Goal: Find contact information: Find contact information

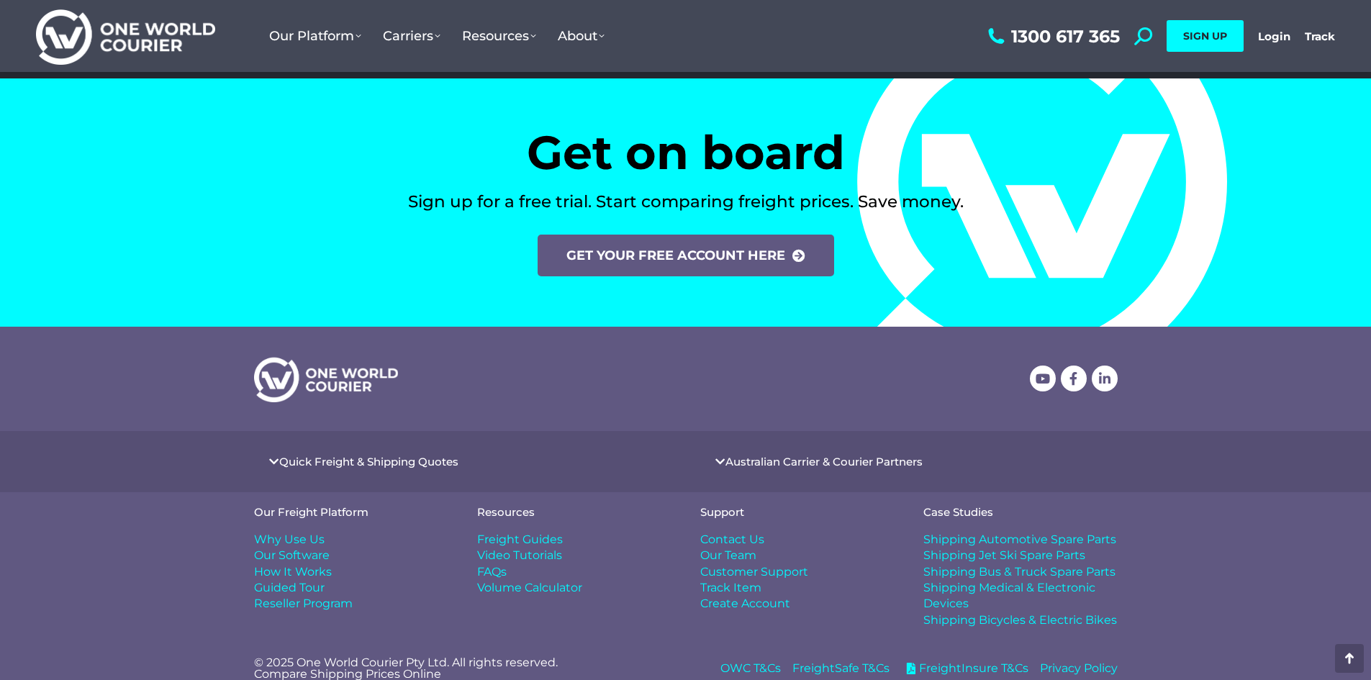
scroll to position [5945, 0]
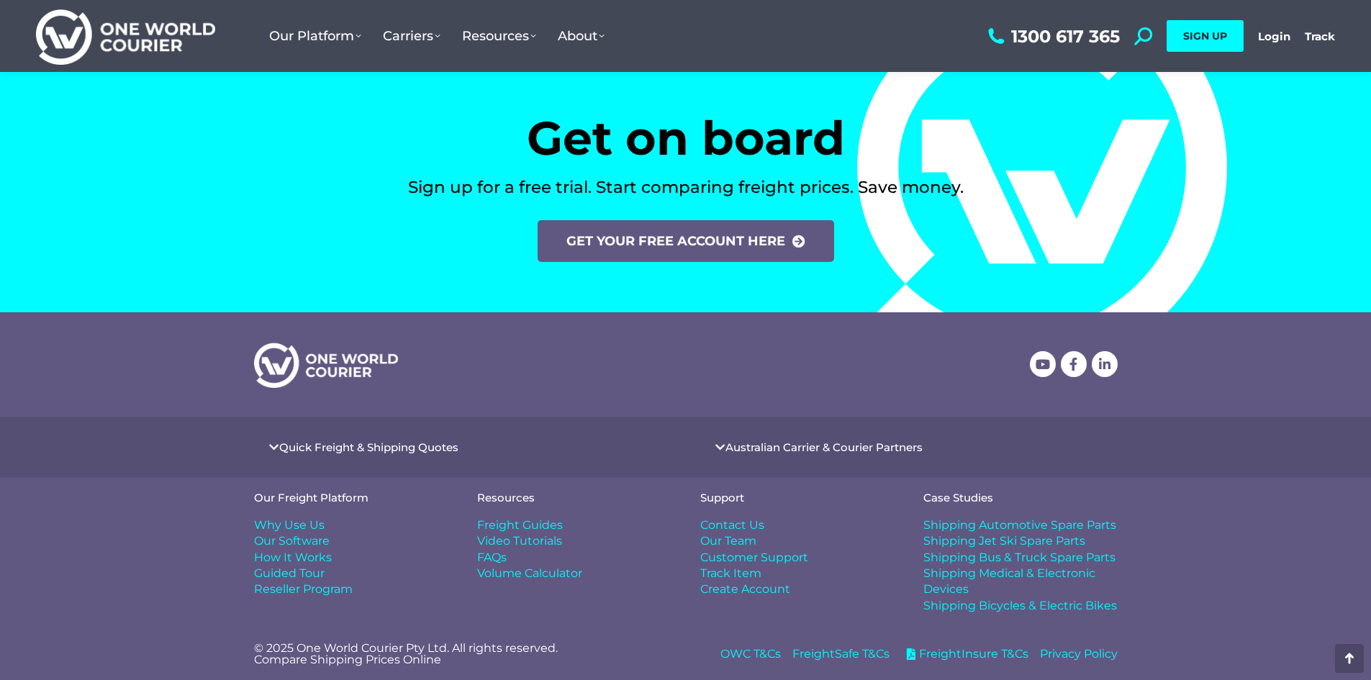
click at [753, 523] on span "Contact Us" at bounding box center [732, 525] width 64 height 16
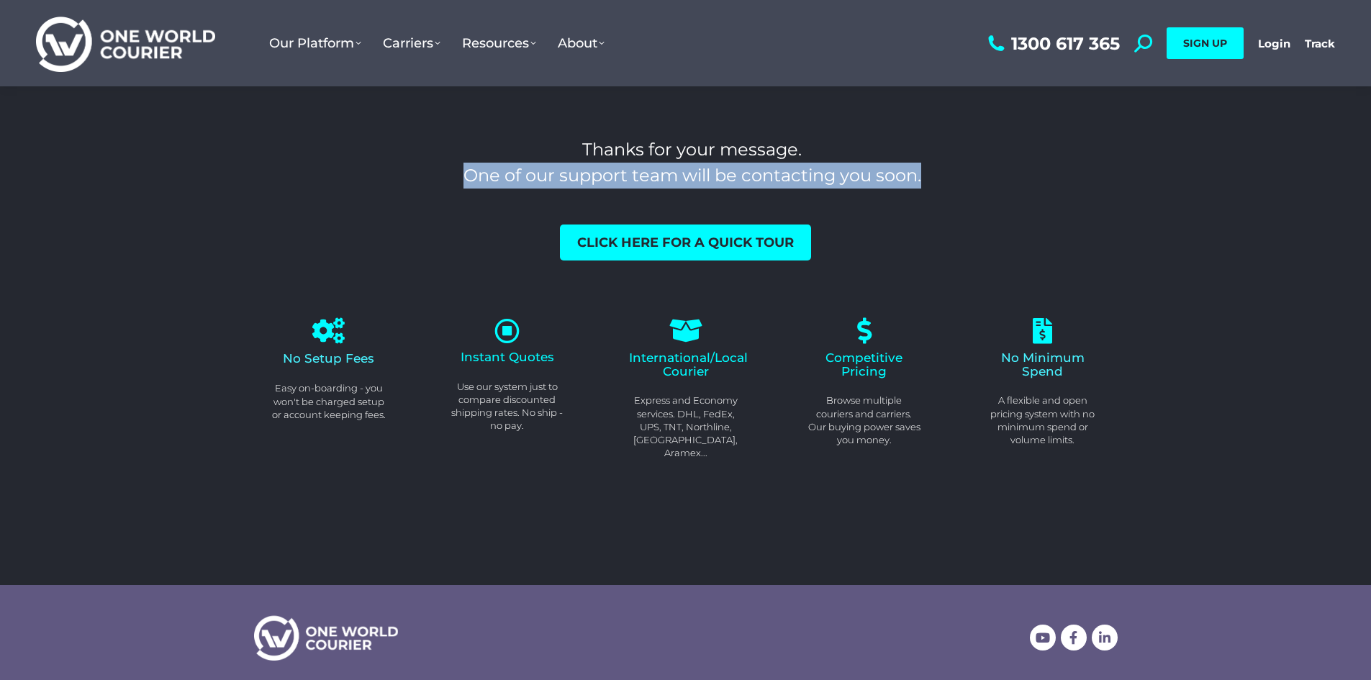
drag, startPoint x: 468, startPoint y: 169, endPoint x: 1085, endPoint y: 180, distance: 616.8
click at [1085, 180] on h3 "Thanks for your message. One of our support team will be contacting you soon." at bounding box center [692, 163] width 851 height 52
click at [982, 176] on h3 "Thanks for your message. One of our support team will be contacting you soon." at bounding box center [692, 163] width 851 height 52
